Goal: Ask a question: Seek information or help from site administrators or community

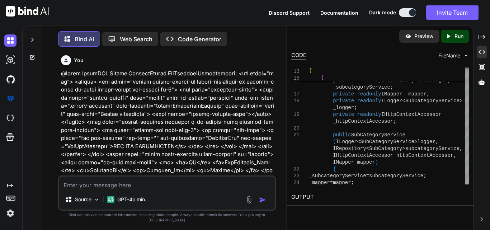
type textarea "+ ex.StackTrace); } return responseModel; } } }"
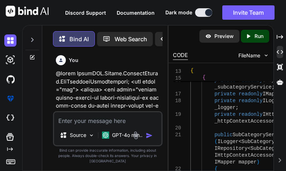
type textarea "x"
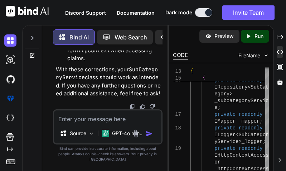
click at [101, 123] on textarea at bounding box center [108, 116] width 108 height 13
paste textarea ""The INSERT statement conflicted with the FOREIGN KEY constraint \"FK_SubCatego…"
type textarea ""The INSERT statement conflicted with the FOREIGN KEY constraint \"FK_SubCatego…"
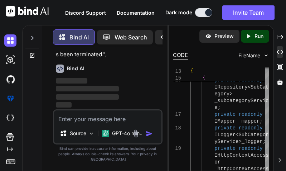
scroll to position [12, 0]
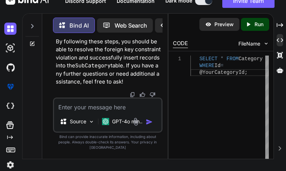
click at [80, 112] on textarea at bounding box center [108, 105] width 108 height 13
paste textarea "public async Task<BaseResponseModel> Add(SubCategoryRequestmodel subcategory) {…"
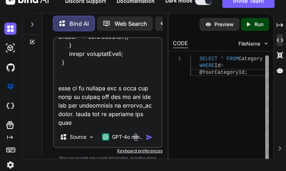
scroll to position [689, 0]
type textarea "public async Task<BaseResponseModel> Add(SubCategoryRequestmodel subcategory) {…"
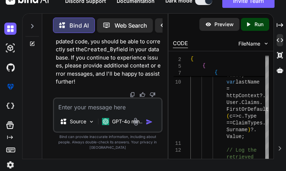
scroll to position [45277, 0]
click at [94, 110] on textarea at bounding box center [108, 105] width 108 height 13
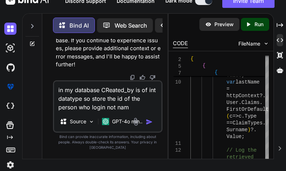
type textarea "in my database CReated_by is of int datatype so store the id of the person who …"
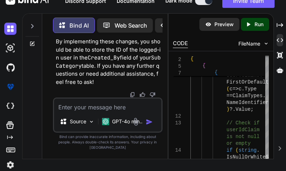
scroll to position [46465, 0]
click at [120, 109] on textarea at bounding box center [108, 105] width 108 height 13
paste textarea "public string GenerateJwtToken(string email, string role, IEnumerable<Claim> cl…"
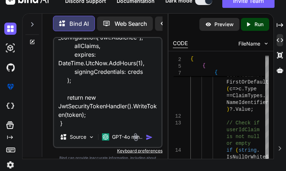
scroll to position [379, 0]
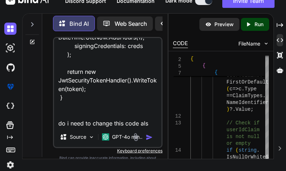
type textarea "public string GenerateJwtToken(string email, string role, IEnumerable<Claim> cl…"
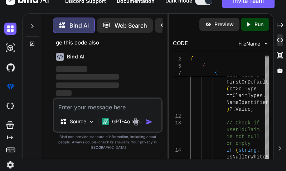
scroll to position [46852, 0]
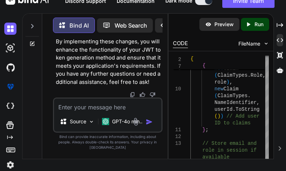
click at [80, 112] on textarea at bounding box center [108, 105] width 108 height 13
click at [89, 108] on textarea at bounding box center [108, 105] width 108 height 13
paste textarea "public async Task<BaseResponseModel> LoginAdmin(string email, string password) …"
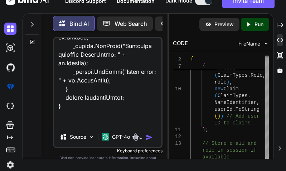
scroll to position [861, 0]
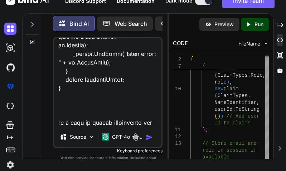
type textarea "public async Task<BaseResponseModel> LoginAdmin(string email, string password) …"
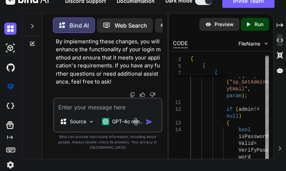
scroll to position [48763, 0]
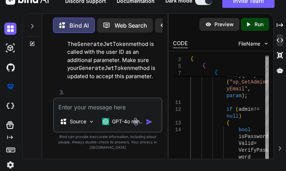
scroll to position [45644, 0]
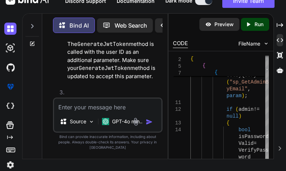
click at [119, 109] on textarea at bounding box center [108, 105] width 108 height 13
paste textarea "using AutoMapper; using EcommAPI.[MEDICAL_DATA].ApiServices.Interface; using Ec…"
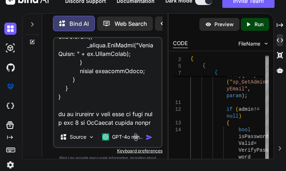
scroll to position [3331, 0]
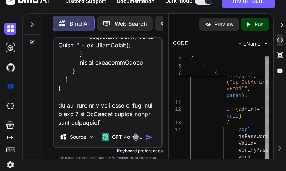
type textarea "using AutoMapper; using EcommAPI.[MEDICAL_DATA].ApiServices.Interface; using Ec…"
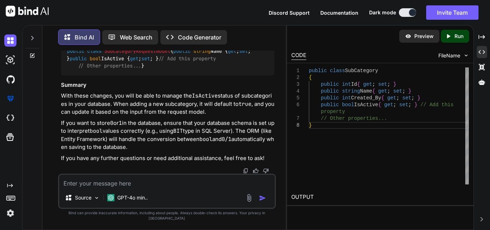
scroll to position [32662, 0]
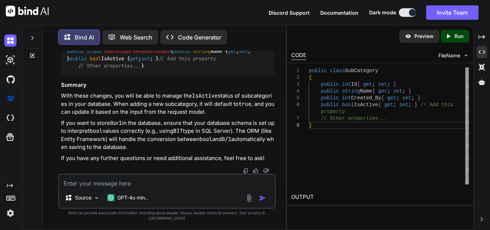
click at [169, 188] on textarea at bounding box center [166, 181] width 215 height 13
paste textarea "public async Task<BaseResponseModel> Update(SubCategoryRequestmodel subcategory…"
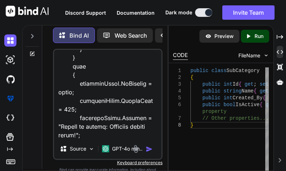
scroll to position [53193, 0]
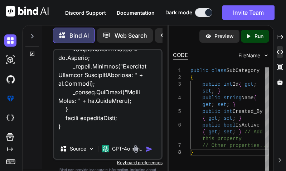
click at [101, 136] on textarea at bounding box center [108, 94] width 108 height 89
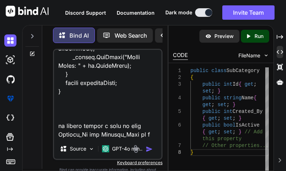
scroll to position [560, 0]
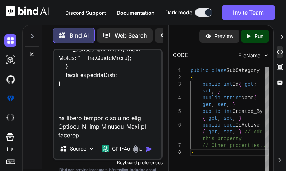
type textarea "public async Task<BaseResponseModel> Update(SubCategoryRequestmodel subcategory…"
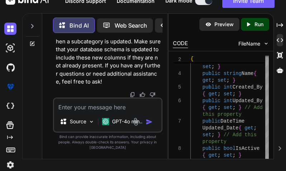
scroll to position [54037, 0]
click at [76, 111] on textarea at bounding box center [108, 105] width 108 height 13
paste textarea "public async Task<BaseResponseModel> Update(SubCategoryRequestmodel subcategory…"
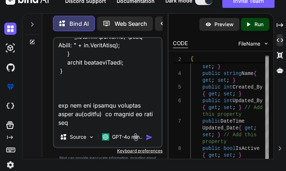
scroll to position [818, 0]
type textarea "public async Task<BaseResponseModel> Update(SubCategoryRequestmodel subcategory…"
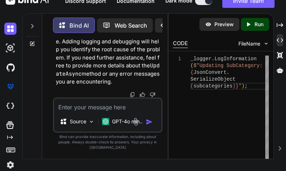
scroll to position [56109, 0]
click at [74, 112] on textarea at bounding box center [108, 105] width 108 height 13
paste textarea "public async Task<bool> UpdateAsync(T entity) { using (IDbConnection conn = new…"
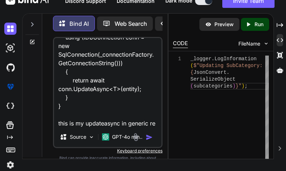
scroll to position [44, 0]
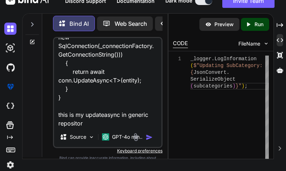
type textarea "public async Task<bool> UpdateAsync(T entity) { using (IDbConnection conn = new…"
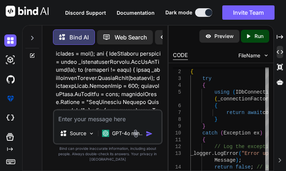
scroll to position [56605, 0]
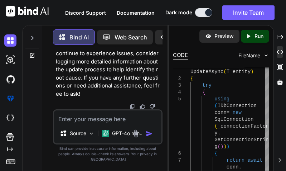
click at [85, 131] on div "Source GPT-4o min.." at bounding box center [108, 126] width 110 height 35
click at [86, 123] on textarea at bounding box center [108, 116] width 108 height 13
paste textarea "public async Task<BaseResponseModel> Update(SubCategoryRequestmodel subcategory…"
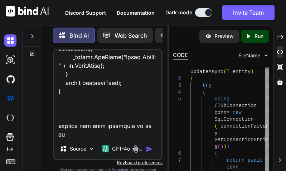
scroll to position [792, 0]
type textarea "public async Task<BaseResponseModel> Update(SubCategoryRequestmodel subcategory…"
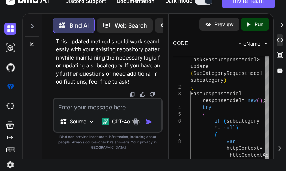
scroll to position [57909, 0]
click at [72, 110] on textarea at bounding box center [108, 105] width 108 height 13
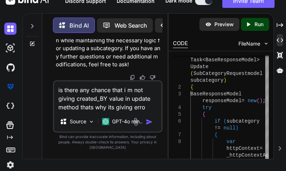
type textarea "is there any chance that i m not giving created_BY value in update method thats…"
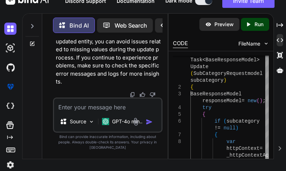
scroll to position [59602, 0]
